Goal: Find specific page/section

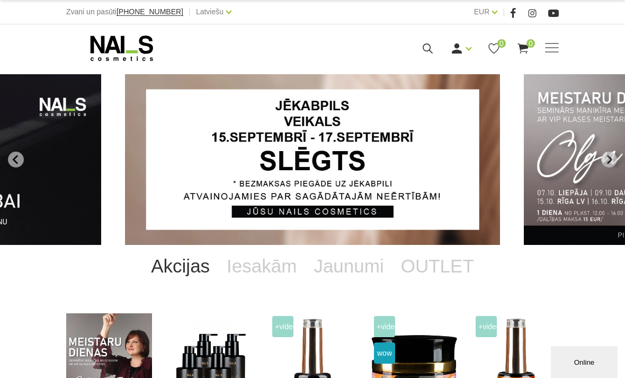
click at [429, 48] on icon at bounding box center [427, 48] width 13 height 13
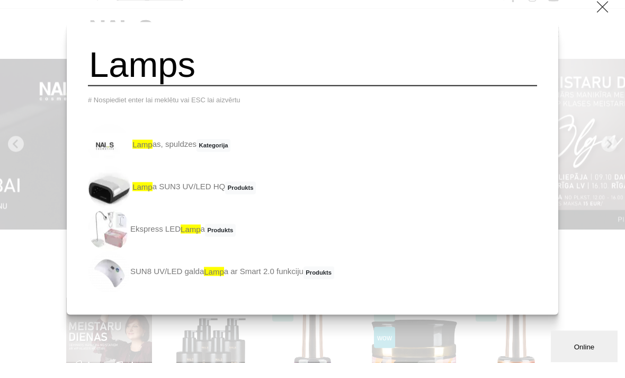
type input "Lamps"
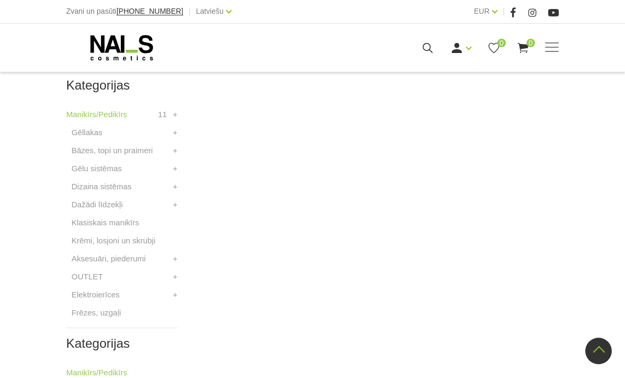
scroll to position [305, 0]
click at [123, 199] on link "Dažādi līdzekļi" at bounding box center [97, 204] width 51 height 13
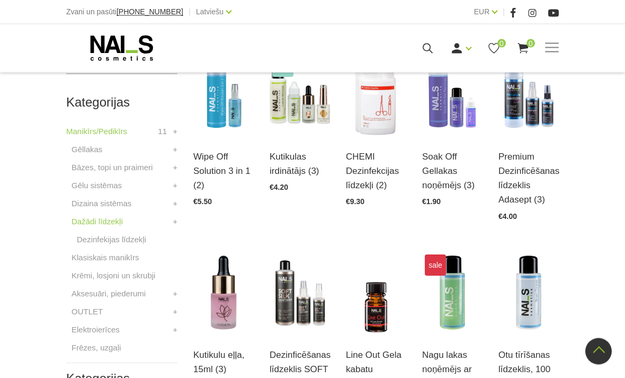
scroll to position [275, 0]
click at [111, 328] on link "Elektroierīces" at bounding box center [96, 329] width 48 height 13
